Goal: Task Accomplishment & Management: Manage account settings

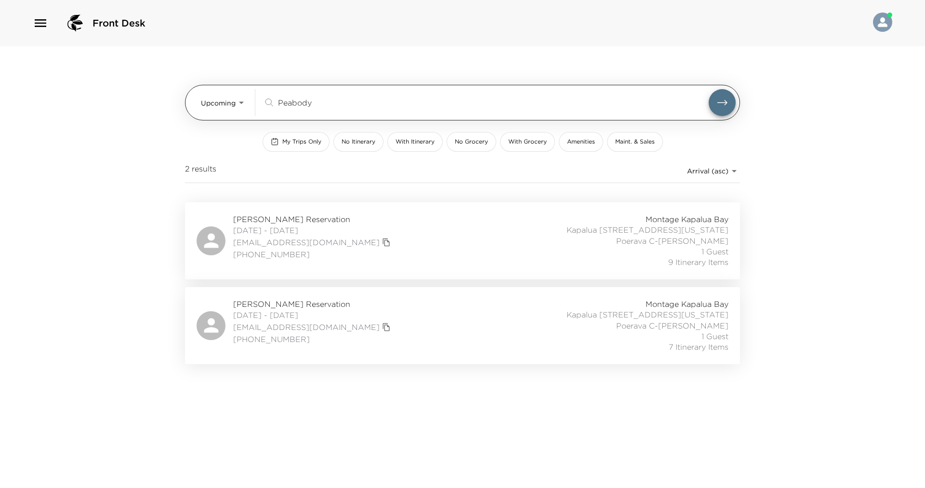
drag, startPoint x: 366, startPoint y: 106, endPoint x: 271, endPoint y: 106, distance: 94.9
click at [270, 105] on div "Peabody ​" at bounding box center [486, 103] width 446 height 12
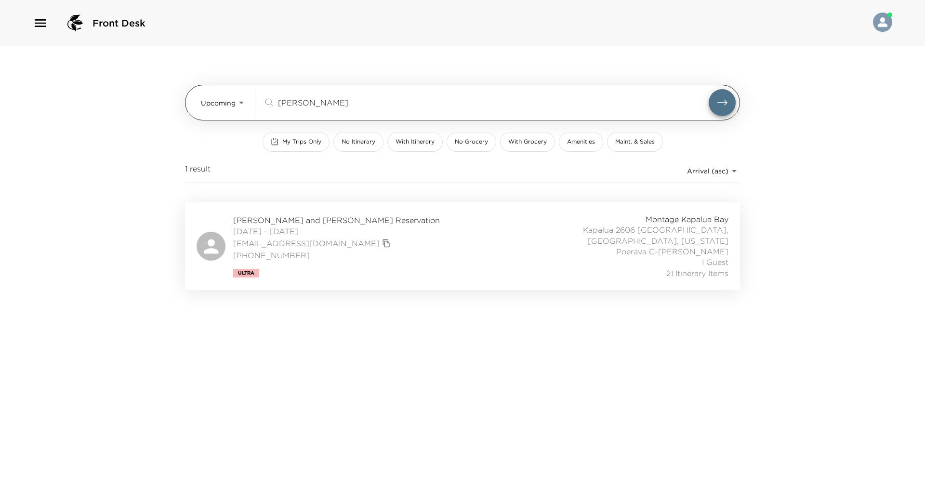
type input "[PERSON_NAME]"
click at [709, 89] on button "submit" at bounding box center [722, 102] width 27 height 27
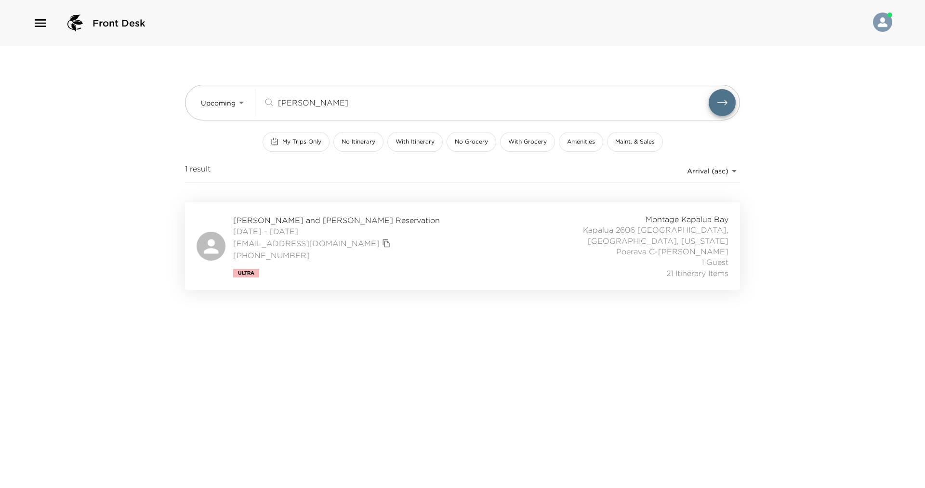
click at [600, 249] on div "Montage Kapalua Bay [GEOGRAPHIC_DATA] 2606 [GEOGRAPHIC_DATA], [GEOGRAPHIC_DATA]…" at bounding box center [622, 246] width 213 height 65
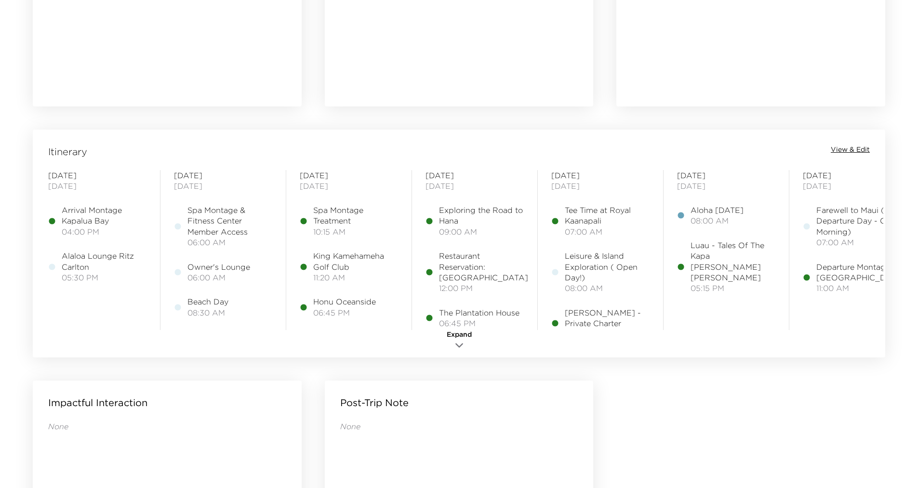
scroll to position [675, 0]
click at [860, 143] on div "Itinerary View & Edit Sunday October 12, 2025 Arrival Montage Kapalua Bay 04:00…" at bounding box center [459, 243] width 853 height 228
click at [858, 147] on span "View & Edit" at bounding box center [850, 150] width 39 height 10
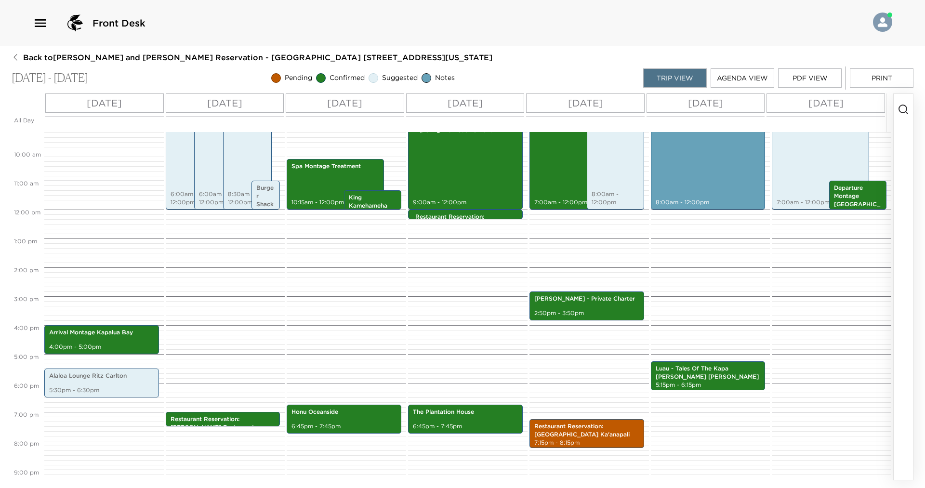
scroll to position [318, 0]
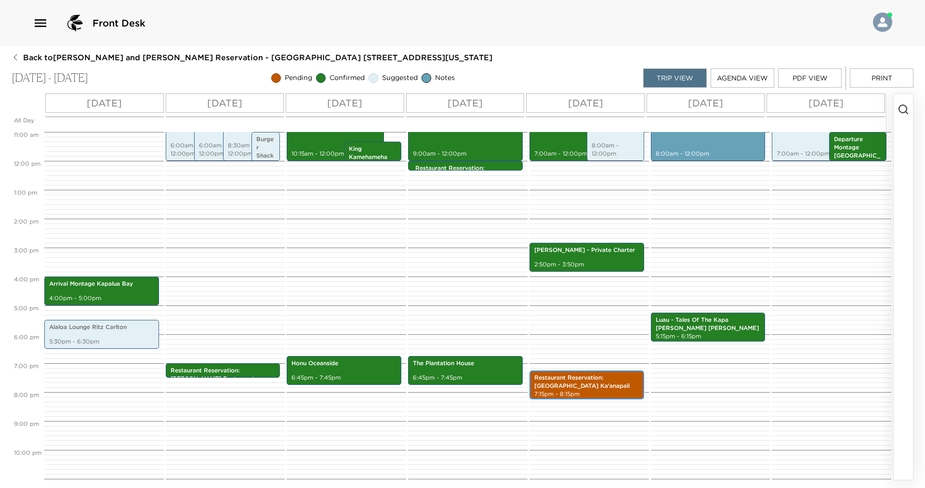
click at [623, 376] on p "Restaurant Reservation: Hula Grill Ka'anapali" at bounding box center [586, 382] width 105 height 16
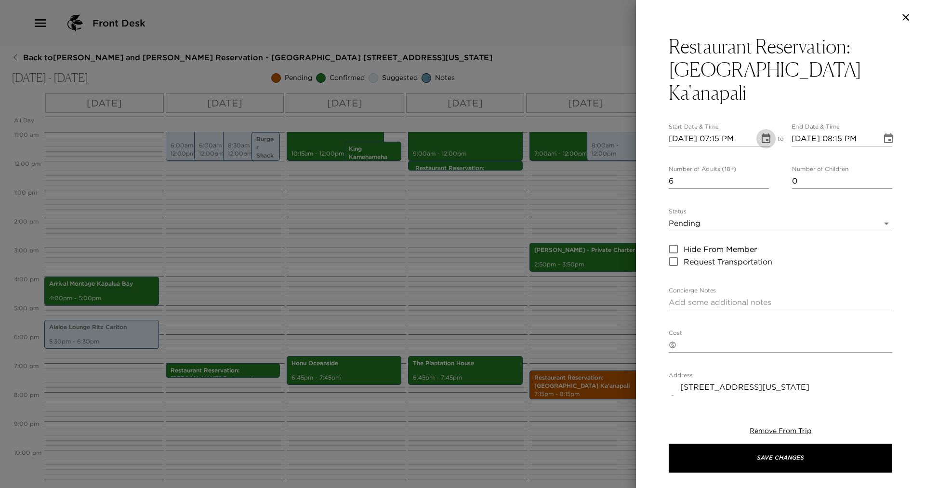
click at [762, 133] on icon "Choose date, selected date is Oct 16, 2025" at bounding box center [766, 138] width 9 height 10
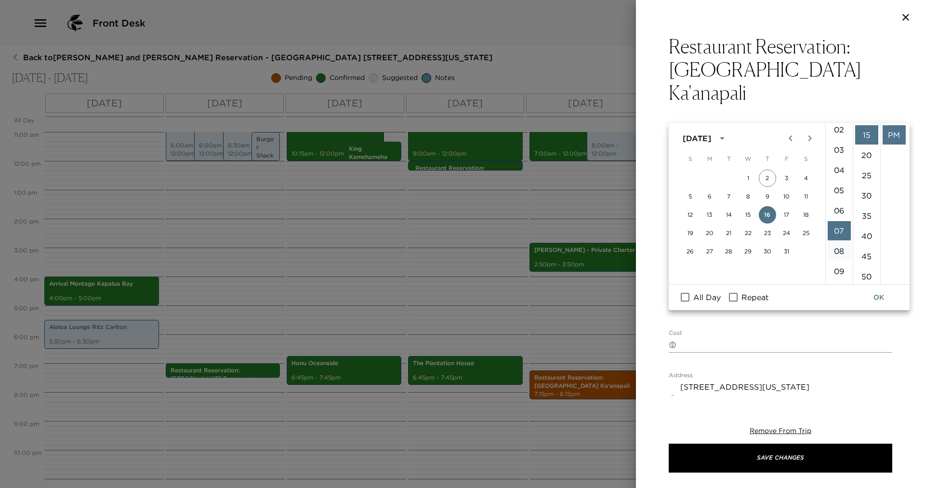
scroll to position [45, 0]
click at [839, 209] on li "06" at bounding box center [839, 210] width 23 height 19
click at [871, 254] on li "45" at bounding box center [866, 256] width 23 height 19
type input "10/16/2025 06:45 PM"
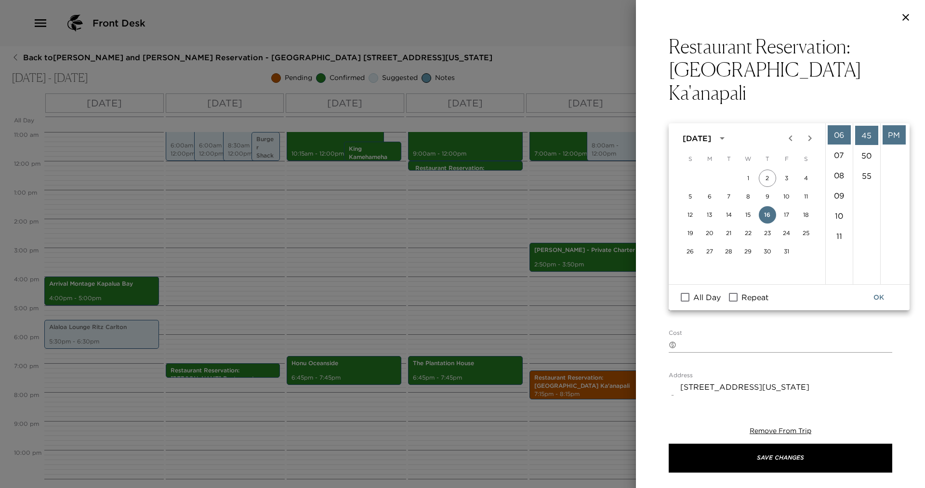
scroll to position [182, 0]
click at [879, 293] on button "OK" at bounding box center [879, 298] width 31 height 18
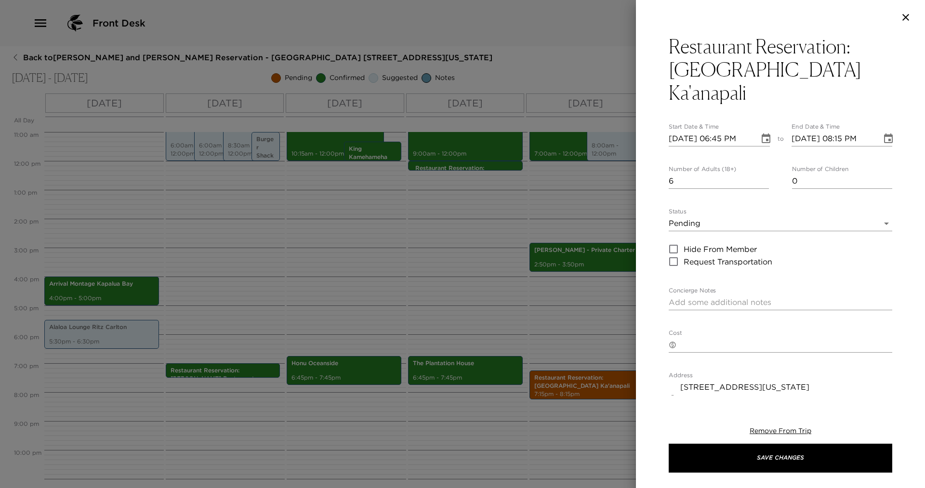
click at [879, 198] on body "Front Desk Back to Paul and Lynn Trelstad Reservation - Kapalua 2606 Kapalua, M…" at bounding box center [462, 244] width 925 height 488
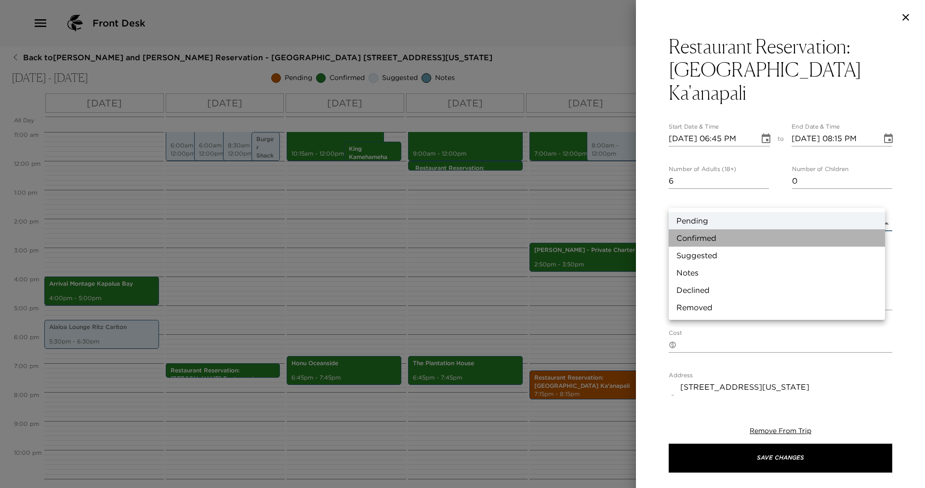
click at [723, 234] on li "Confirmed" at bounding box center [777, 237] width 216 height 17
type input "Confirmed"
type textarea "6.7 miles from your residence. Live your dream along world famous Ka’anapali Be…"
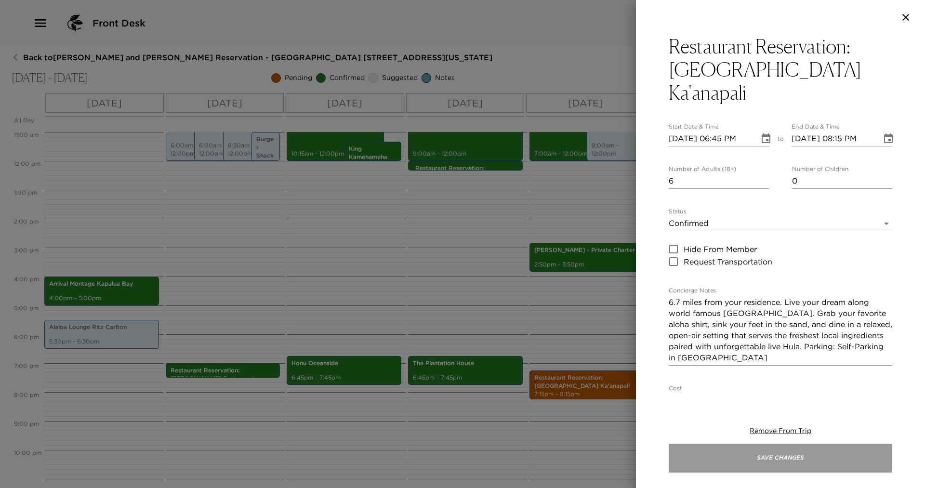
click at [867, 450] on button "Save Changes" at bounding box center [781, 458] width 224 height 29
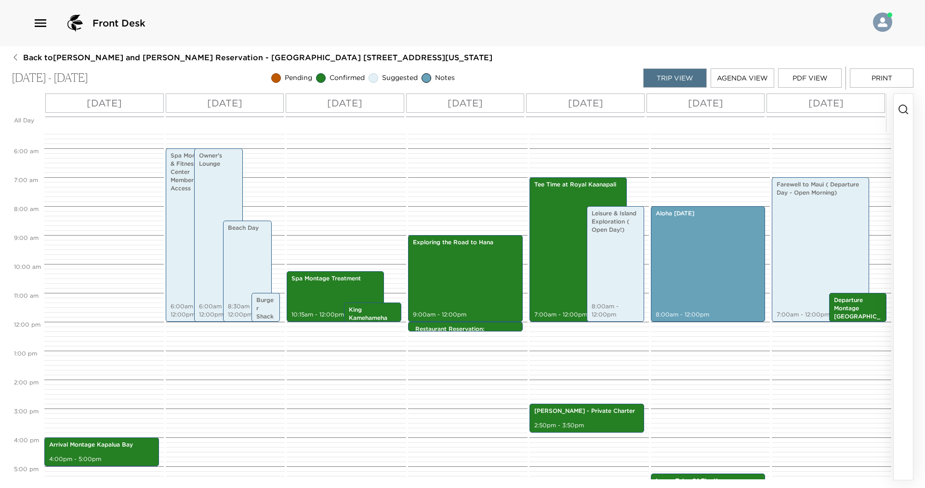
scroll to position [154, 0]
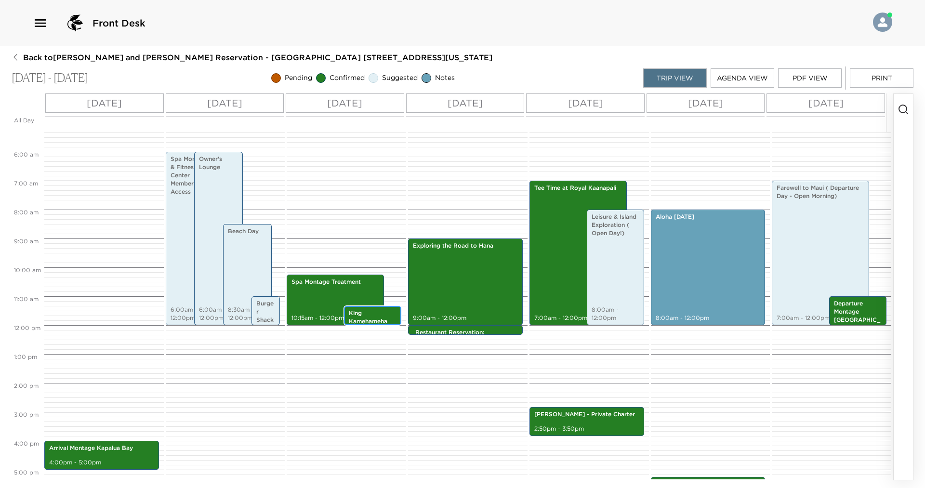
click at [373, 309] on p "King Kamehameha Golf Club" at bounding box center [373, 321] width 48 height 24
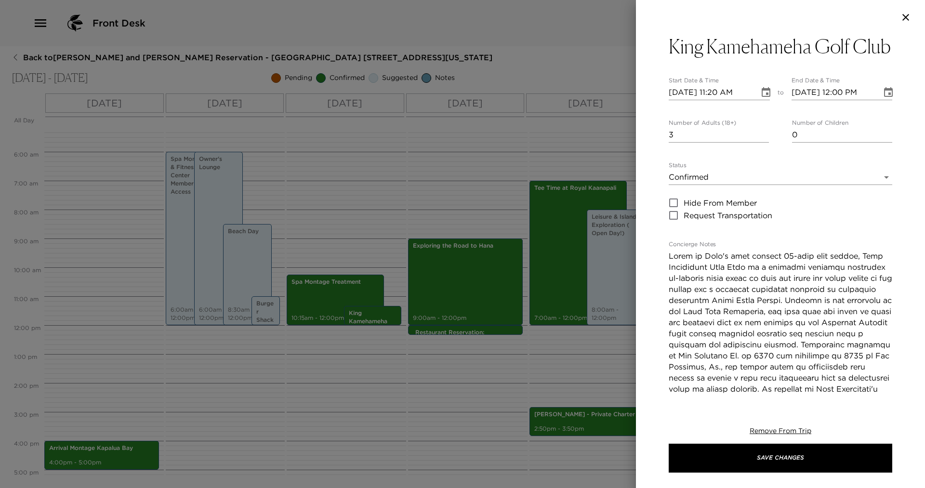
click at [906, 14] on icon "button" at bounding box center [906, 18] width 12 height 12
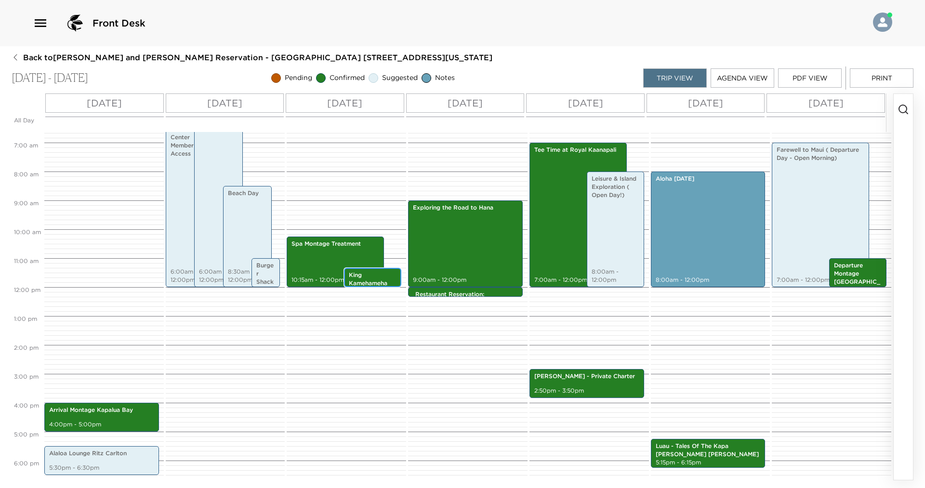
scroll to position [250, 0]
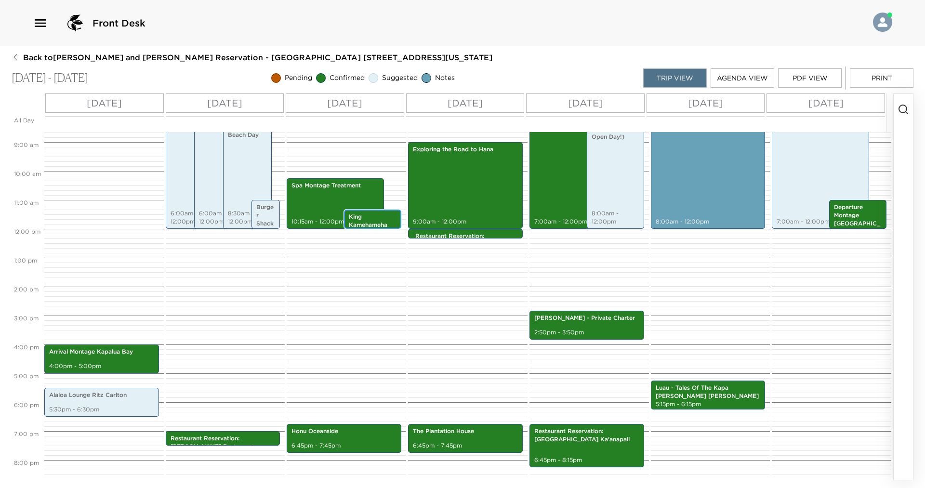
click at [347, 214] on div "King Kamehameha Golf Club 11:20am - 12:00pm" at bounding box center [373, 219] width 52 height 16
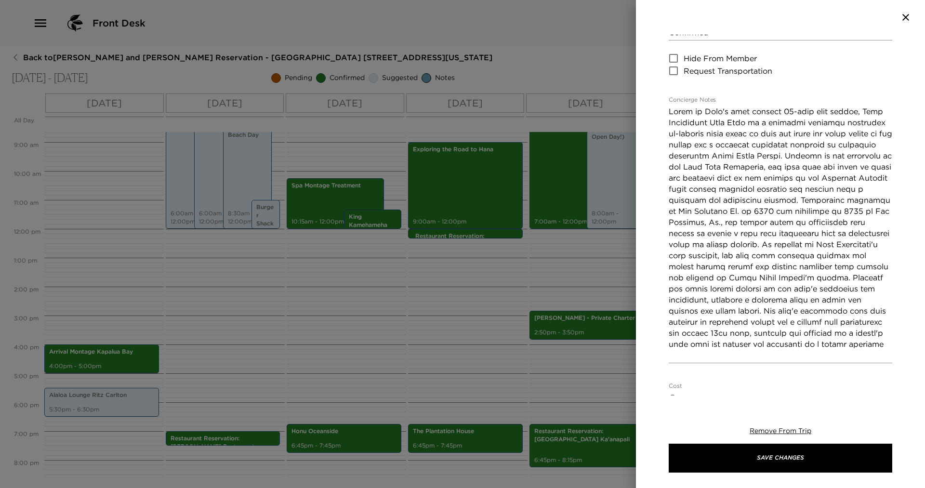
scroll to position [0, 0]
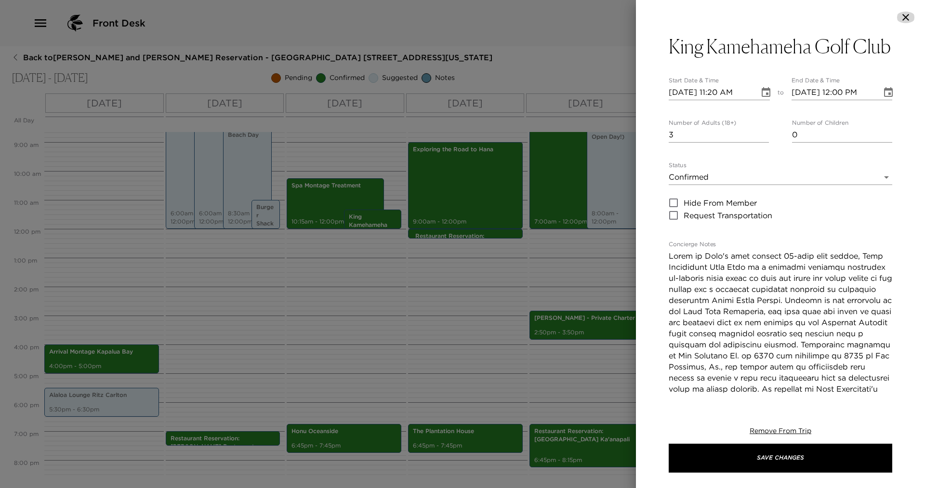
click at [906, 15] on icon "button" at bounding box center [906, 18] width 12 height 12
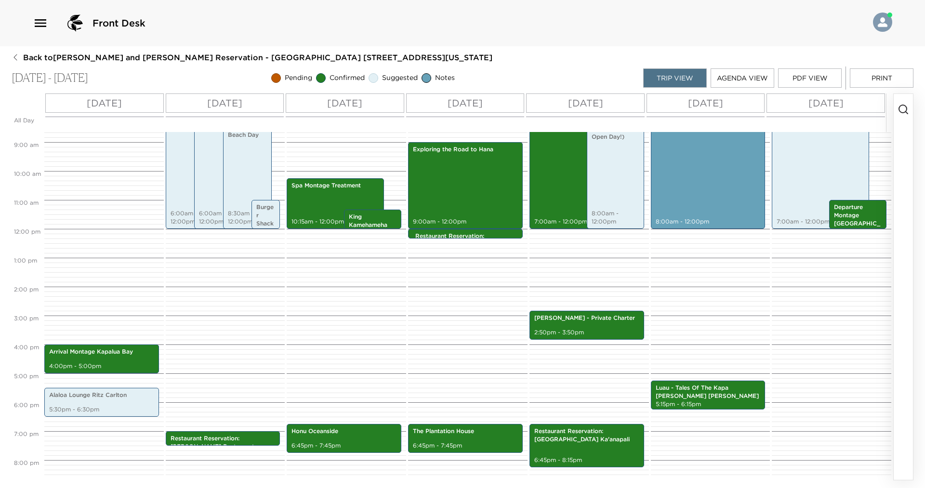
click at [350, 103] on p "Tue 10/14" at bounding box center [344, 103] width 35 height 14
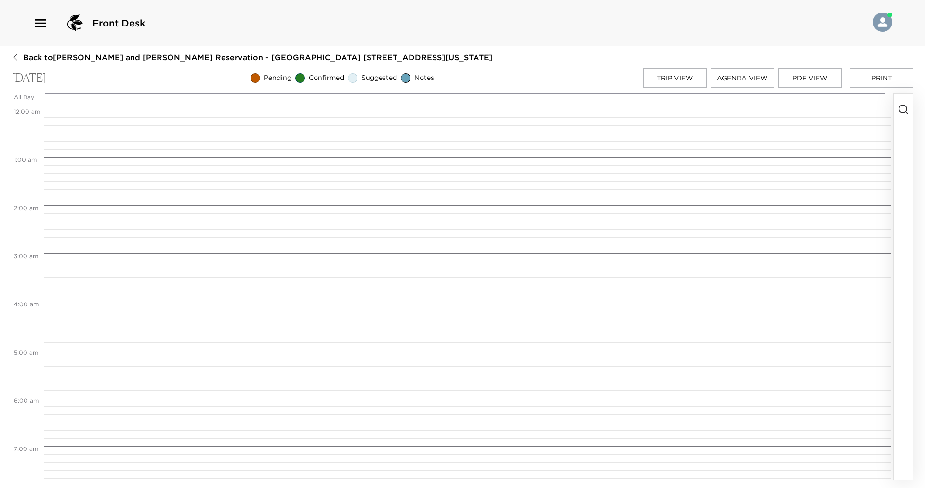
scroll to position [494, 0]
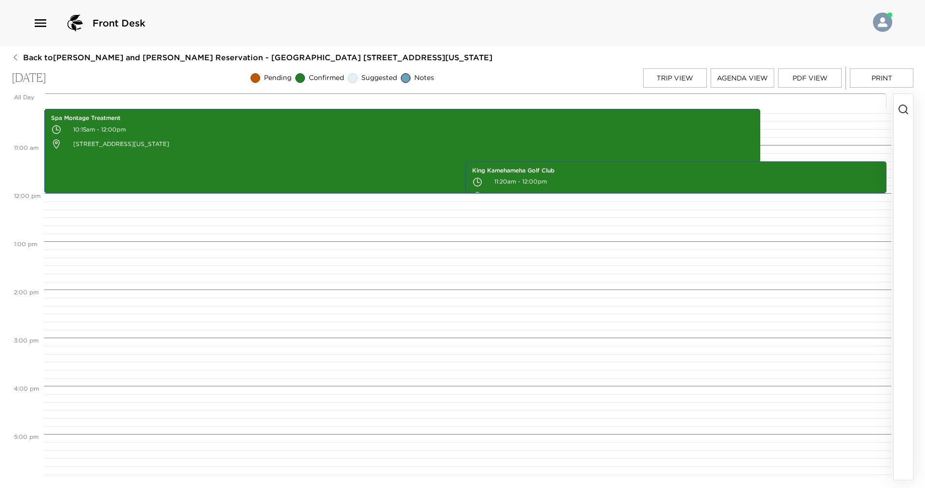
click at [905, 105] on circle "button" at bounding box center [903, 109] width 8 height 8
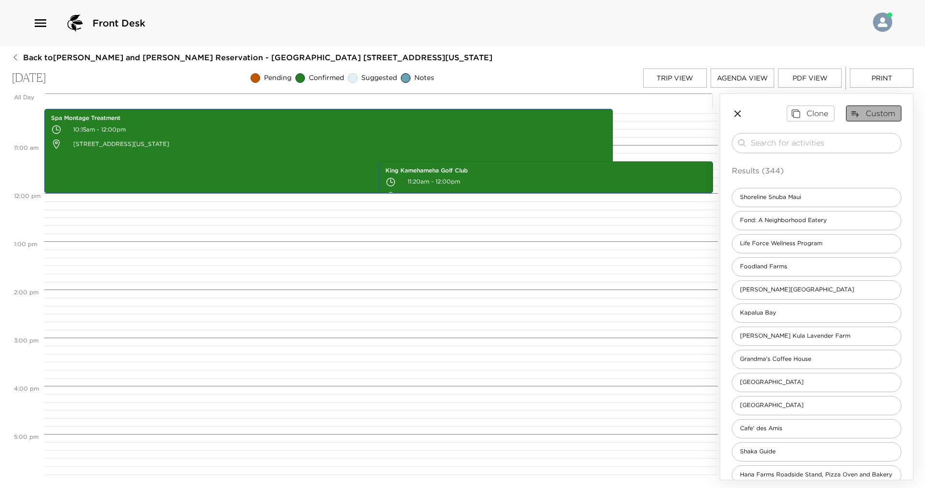
click at [877, 112] on button "Custom" at bounding box center [873, 113] width 55 height 15
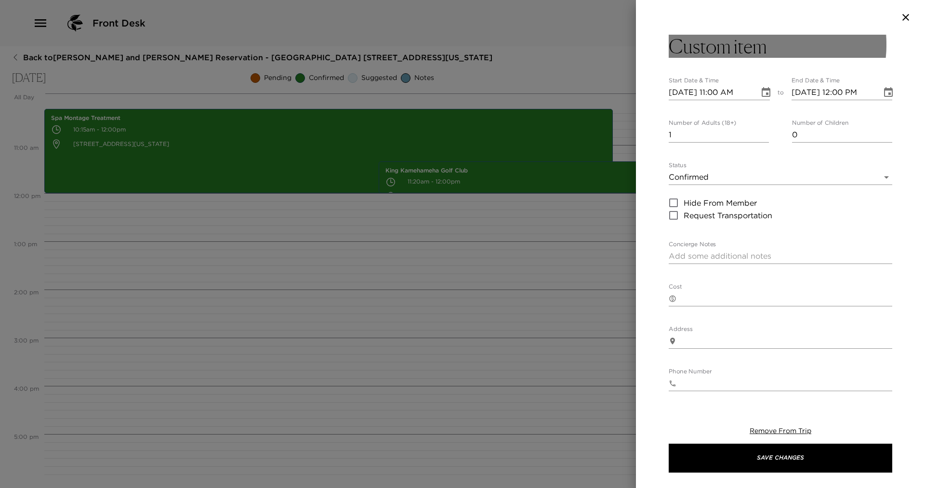
click at [729, 42] on h3 "Custom item" at bounding box center [718, 46] width 98 height 23
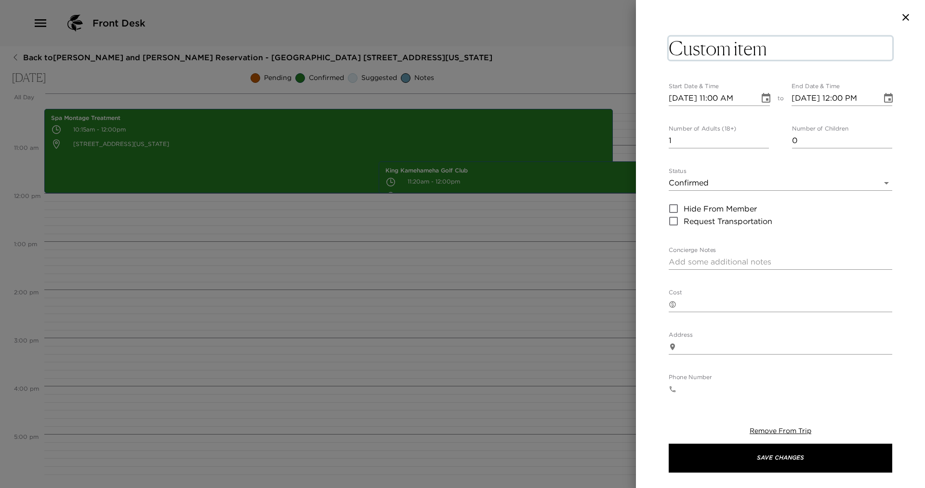
click at [729, 42] on textarea "Custom item" at bounding box center [781, 48] width 224 height 23
click at [771, 45] on textarea "Custom item" at bounding box center [781, 48] width 224 height 23
type textarea "C"
type textarea "Caddy??"
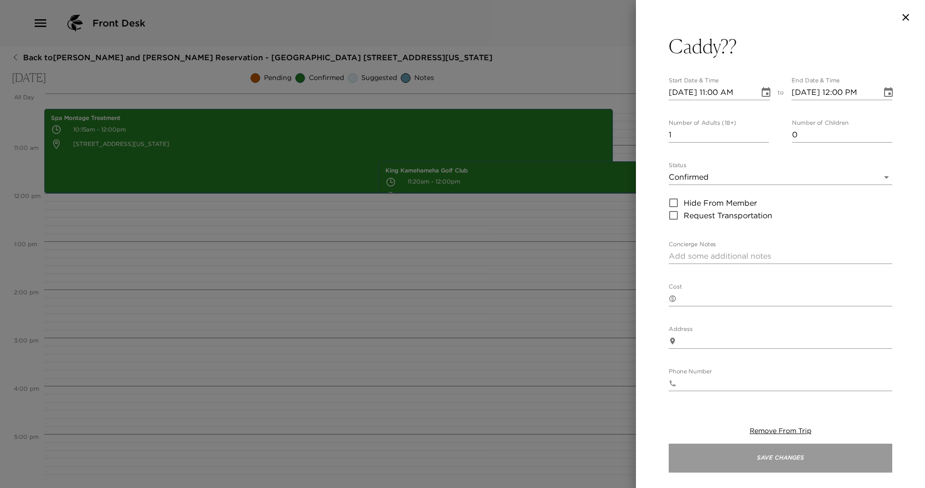
click at [800, 463] on button "Save Changes" at bounding box center [781, 458] width 224 height 29
